Goal: Communication & Community: Answer question/provide support

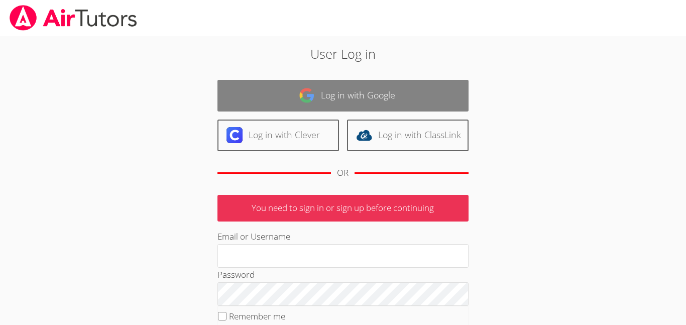
click at [348, 94] on link "Log in with Google" at bounding box center [342, 96] width 251 height 32
click at [230, 82] on link "Log in with Google" at bounding box center [342, 96] width 251 height 32
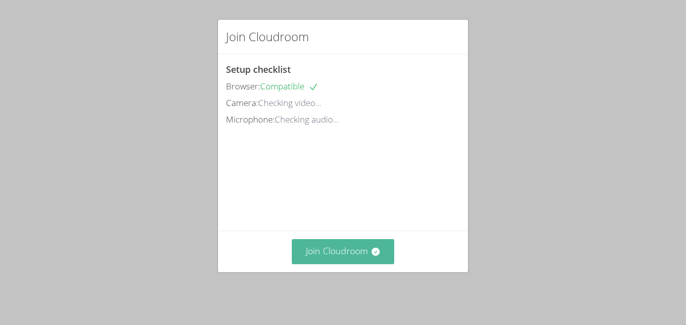
click at [343, 260] on button "Join Cloudroom" at bounding box center [343, 251] width 103 height 25
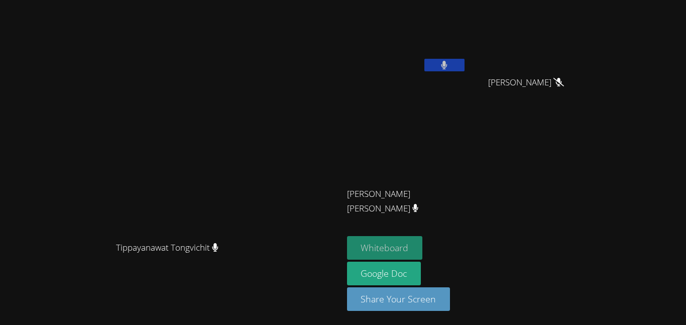
click at [423, 249] on button "Whiteboard" at bounding box center [385, 248] width 76 height 24
click at [465, 65] on button at bounding box center [444, 65] width 40 height 13
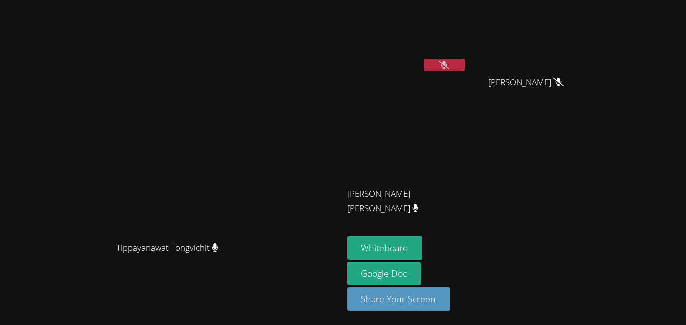
click at [465, 64] on button at bounding box center [444, 65] width 40 height 13
click at [465, 65] on button at bounding box center [444, 65] width 40 height 13
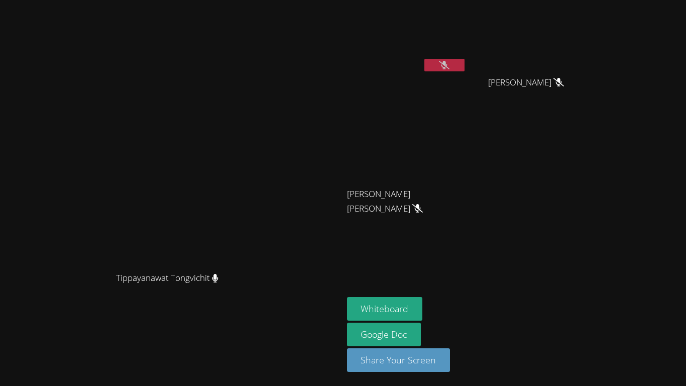
click at [450, 68] on icon at bounding box center [444, 65] width 11 height 9
click at [465, 68] on button at bounding box center [444, 65] width 40 height 13
click at [423, 312] on button "Whiteboard" at bounding box center [385, 309] width 76 height 24
click at [465, 63] on button at bounding box center [444, 65] width 40 height 13
click at [465, 66] on button at bounding box center [444, 65] width 40 height 13
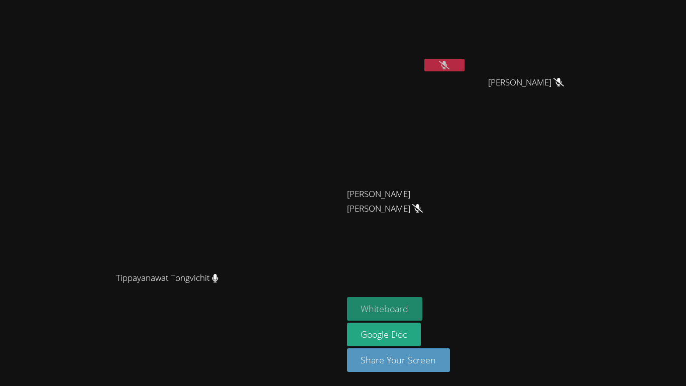
click at [423, 311] on button "Whiteboard" at bounding box center [385, 309] width 76 height 24
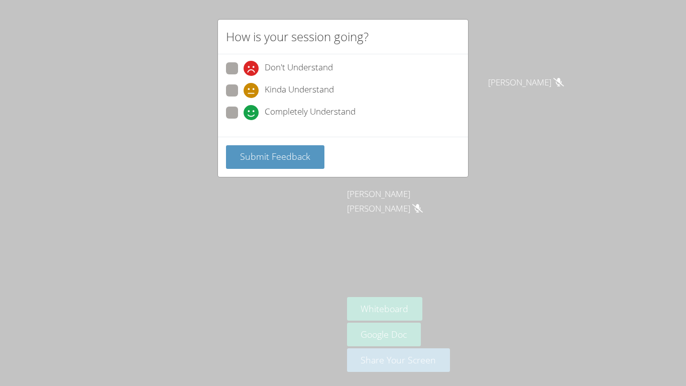
click at [345, 112] on span "Completely Understand" at bounding box center [310, 112] width 91 height 15
click at [252, 112] on input "Completely Understand" at bounding box center [248, 110] width 9 height 9
radio input "true"
click at [290, 158] on span "Submit Feedback" at bounding box center [275, 156] width 70 height 12
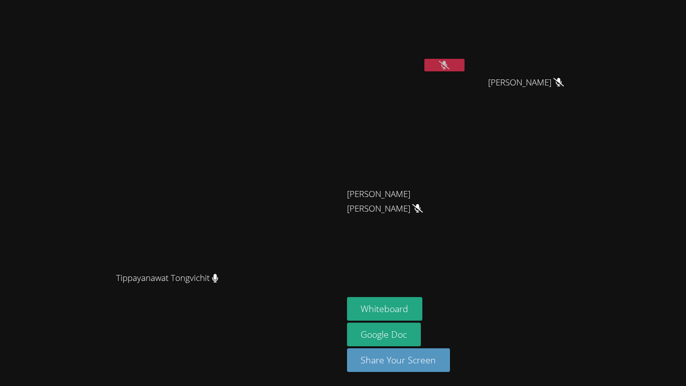
click at [450, 64] on icon at bounding box center [444, 65] width 11 height 9
click at [447, 64] on icon at bounding box center [444, 65] width 6 height 9
